Goal: Information Seeking & Learning: Learn about a topic

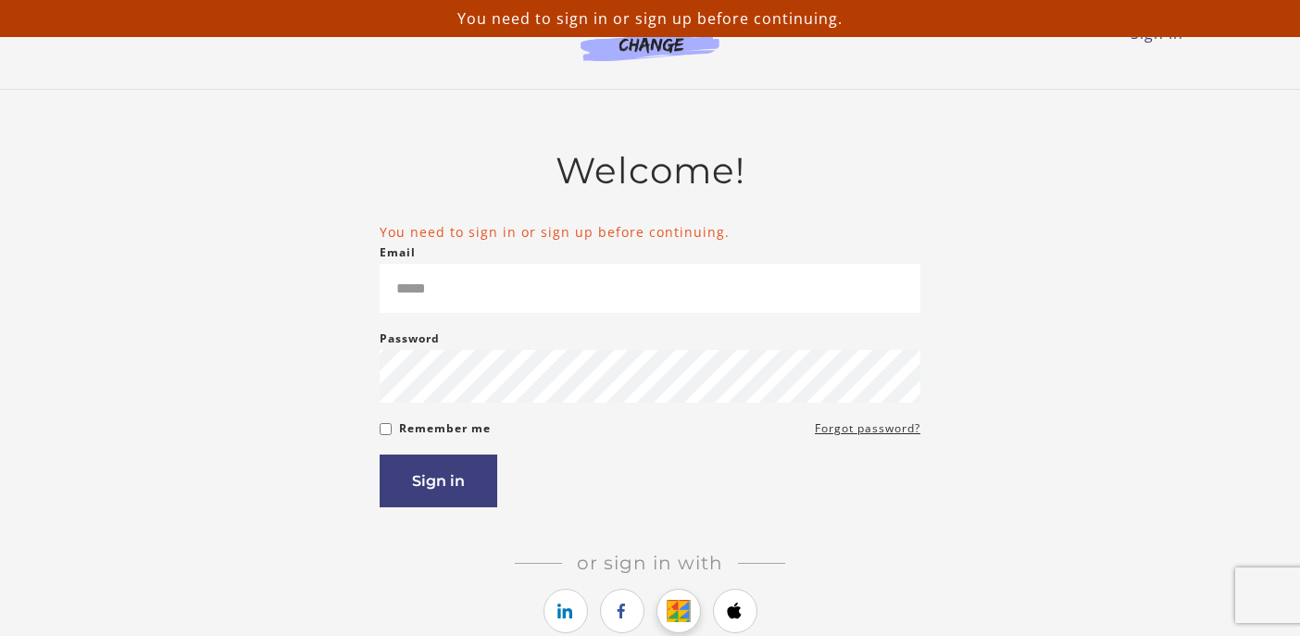
click at [686, 614] on icon "https://courses.thinkific.com/users/auth/google?ss%5Breferral%5D=&ss%5Buser_ret…" at bounding box center [678, 611] width 23 height 22
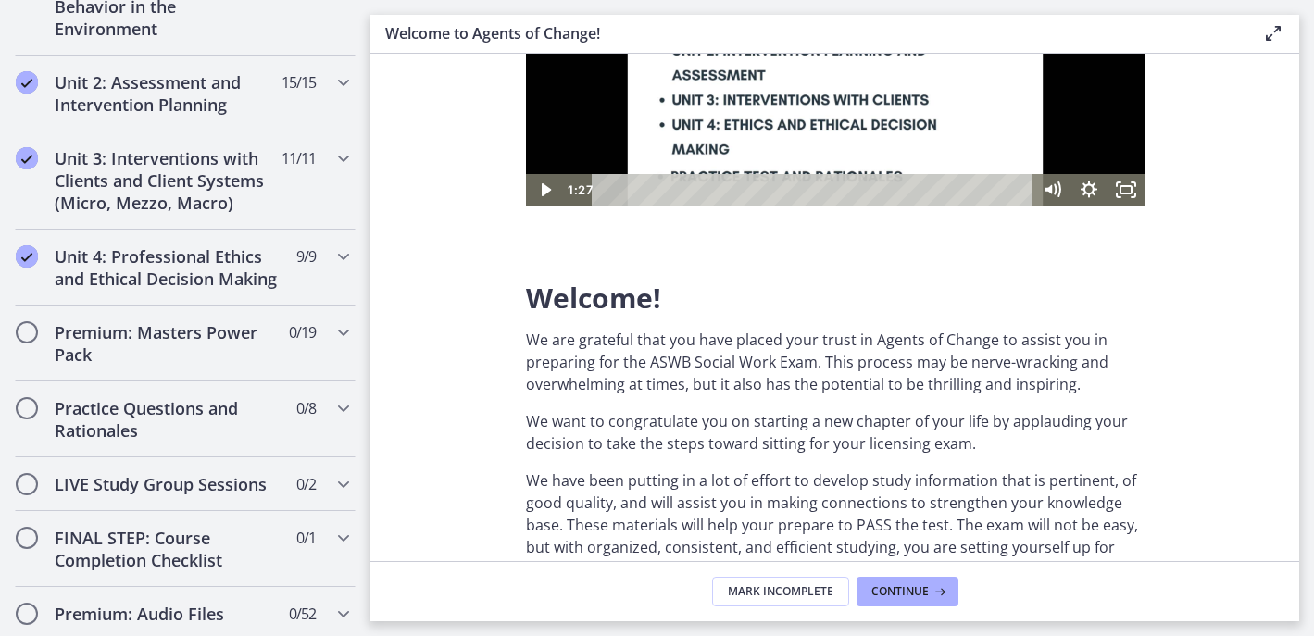
scroll to position [1293, 0]
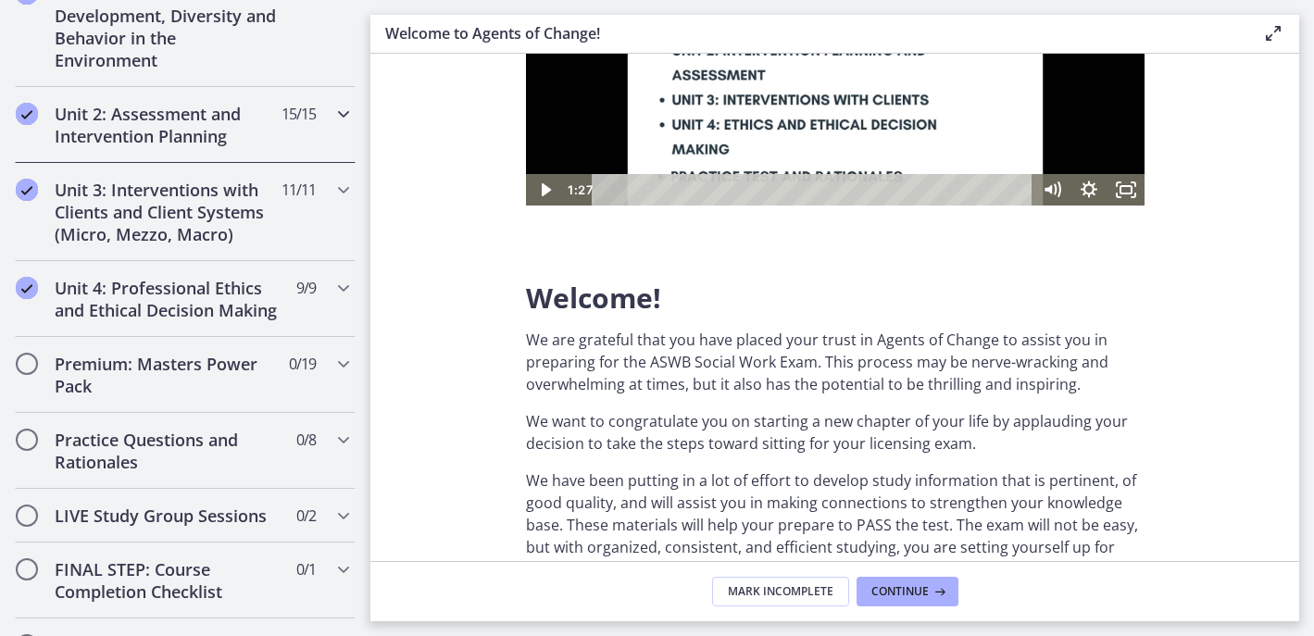
click at [332, 107] on icon "Chapters" at bounding box center [343, 114] width 22 height 22
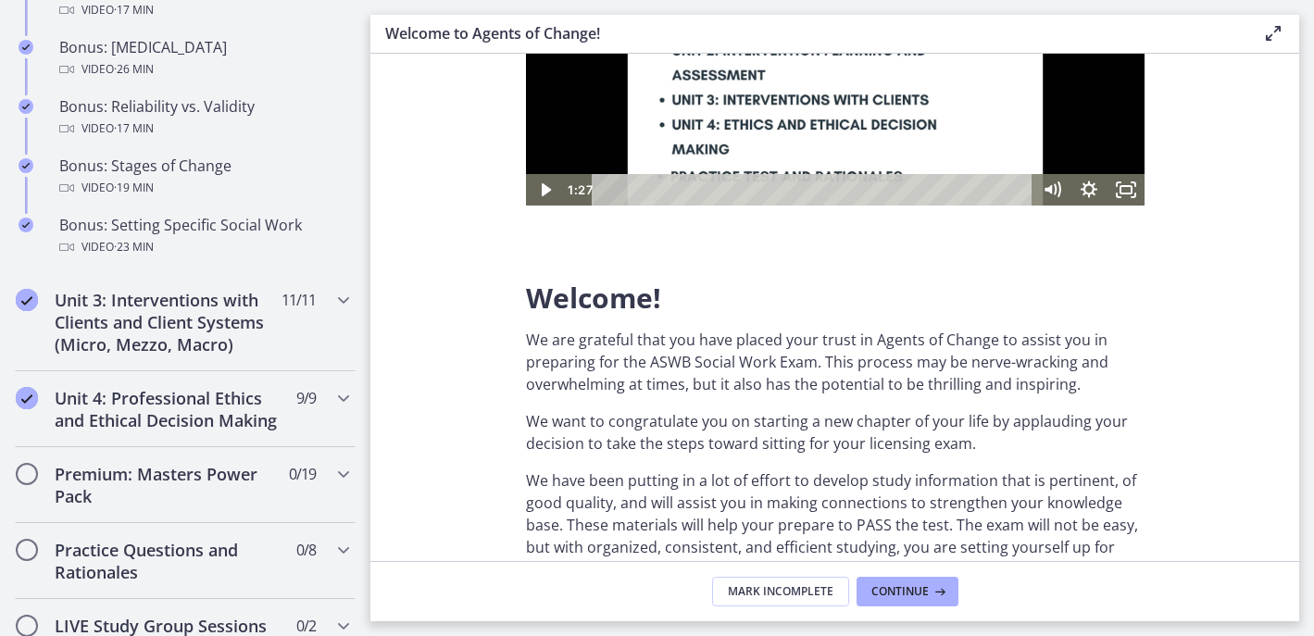
scroll to position [1594, 0]
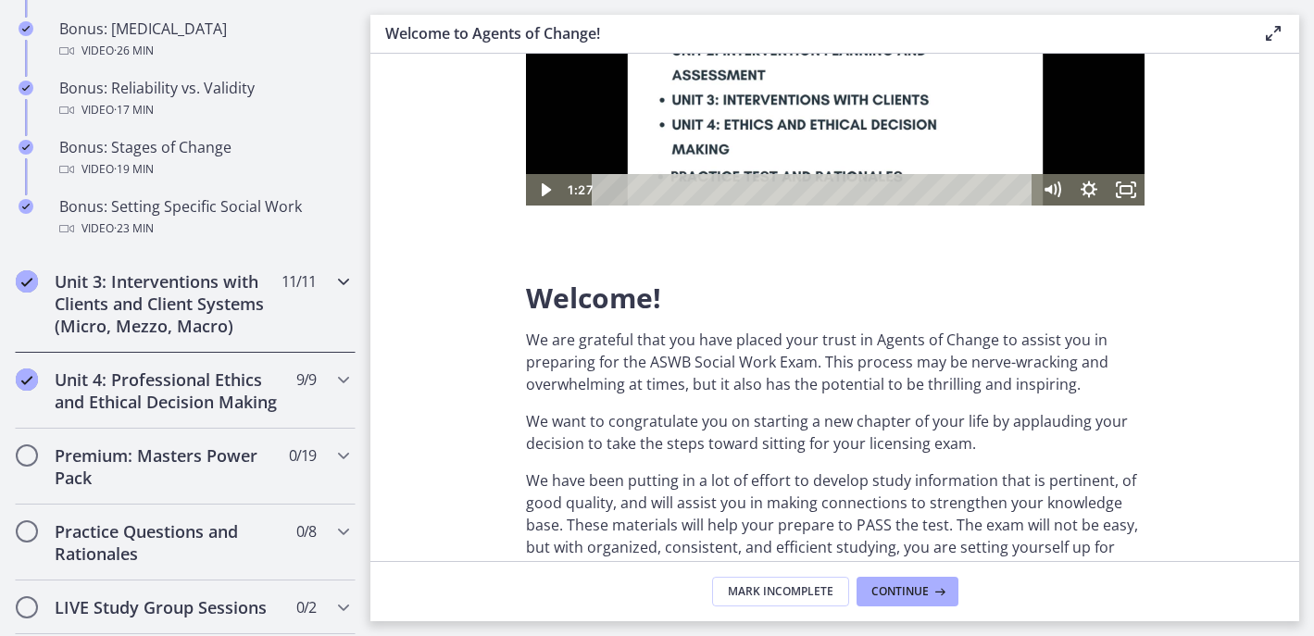
click at [332, 293] on icon "Chapters" at bounding box center [343, 281] width 22 height 22
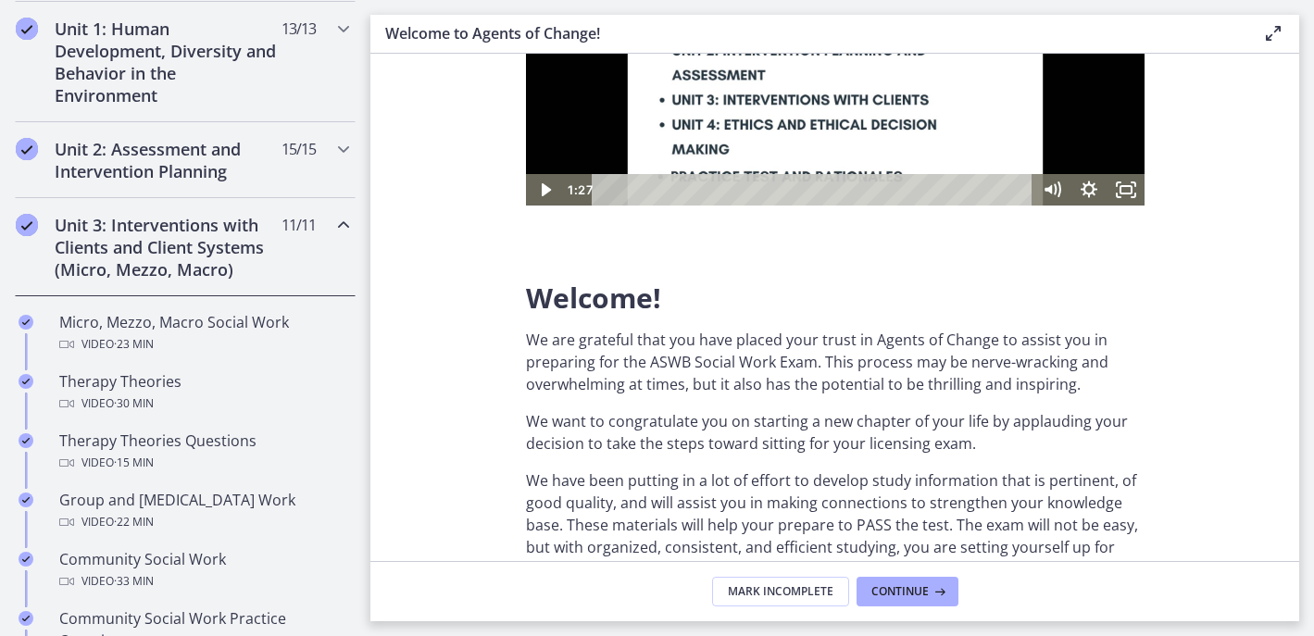
scroll to position [501, 0]
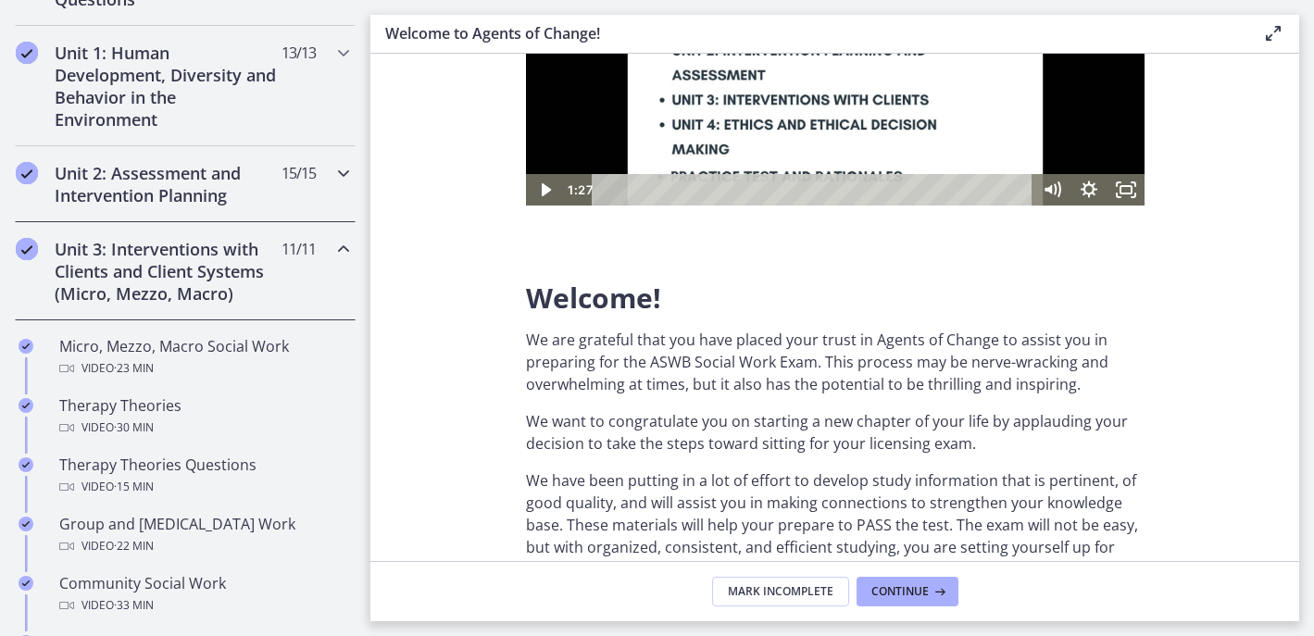
click at [332, 170] on icon "Chapters" at bounding box center [343, 173] width 22 height 22
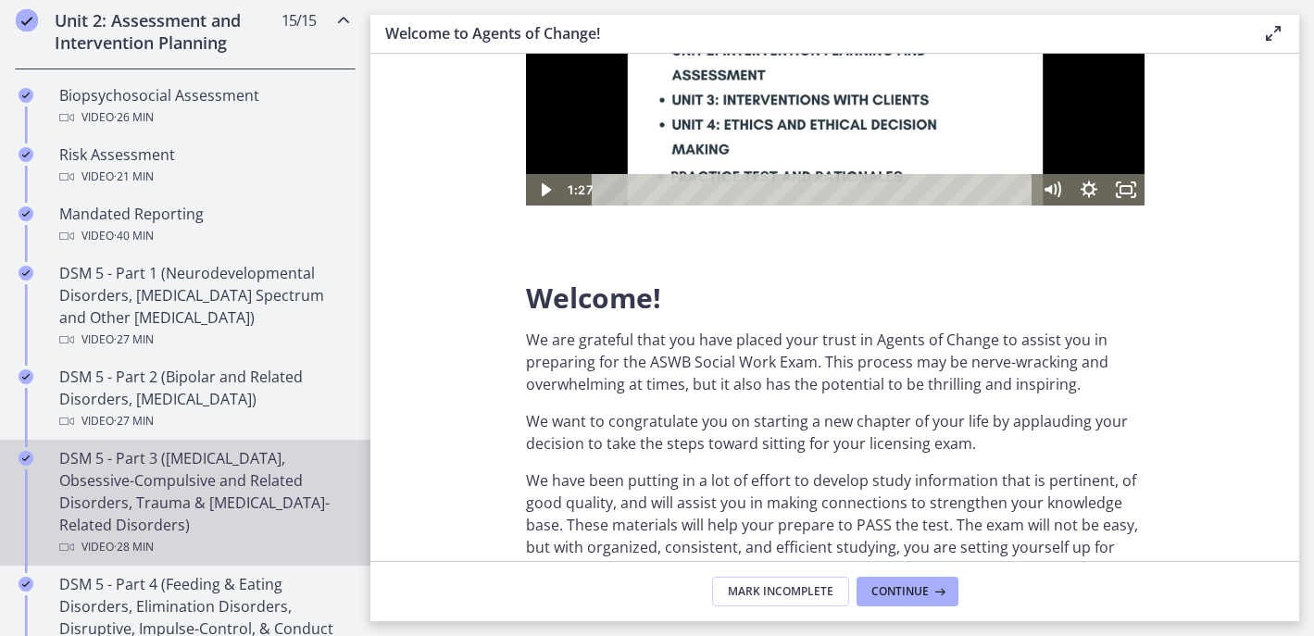
scroll to position [663, 0]
